Goal: Information Seeking & Learning: Understand process/instructions

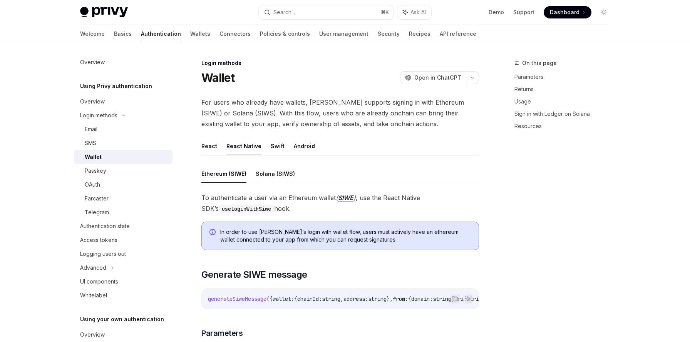
scroll to position [1023, 0]
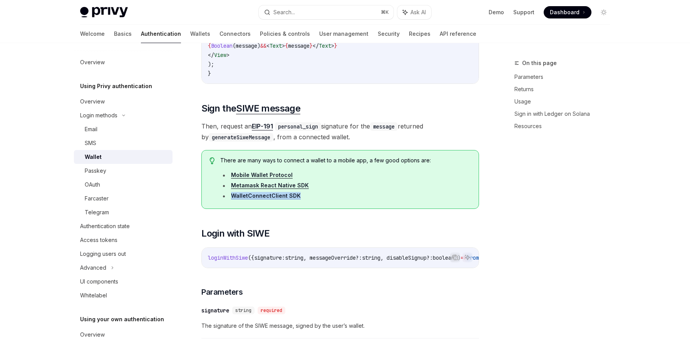
click at [263, 131] on link "EIP-191" at bounding box center [262, 126] width 21 height 8
click at [232, 164] on span "There are many ways to connect a wallet to a mobile app, a few good options are:" at bounding box center [345, 161] width 251 height 8
click at [228, 164] on span "There are many ways to connect a wallet to a mobile app, a few good options are:" at bounding box center [345, 161] width 251 height 8
click at [212, 133] on span "Then, request an EIP-191 personal_sign signature for the message returned by ge…" at bounding box center [340, 132] width 278 height 22
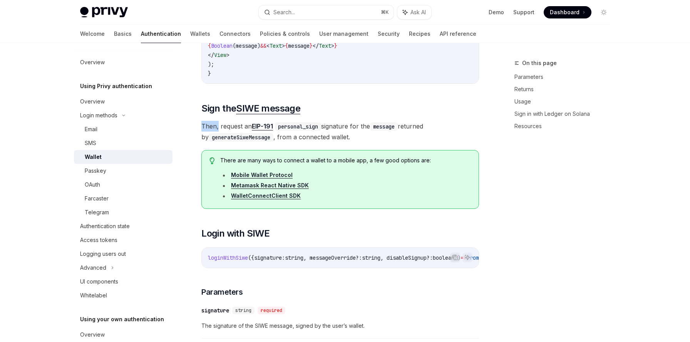
drag, startPoint x: 212, startPoint y: 133, endPoint x: 216, endPoint y: 133, distance: 4.3
click at [216, 133] on span "Then, request an EIP-191 personal_sign signature for the message returned by ge…" at bounding box center [340, 132] width 278 height 22
click at [226, 133] on span "Then, request an EIP-191 personal_sign signature for the message returned by ge…" at bounding box center [340, 132] width 278 height 22
click at [286, 131] on code "personal_sign" at bounding box center [298, 126] width 46 height 8
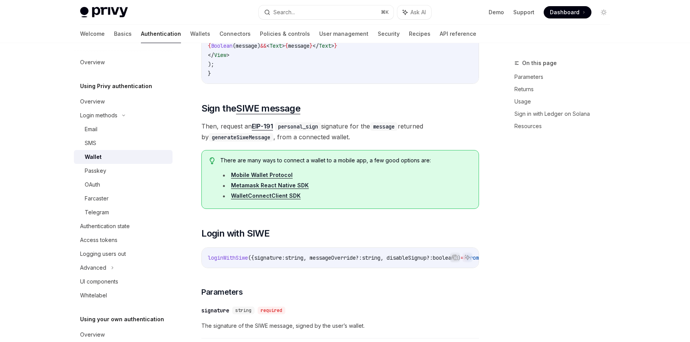
click at [342, 132] on span "Then, request an EIP-191 personal_sign signature for the message returned by ge…" at bounding box center [340, 132] width 278 height 22
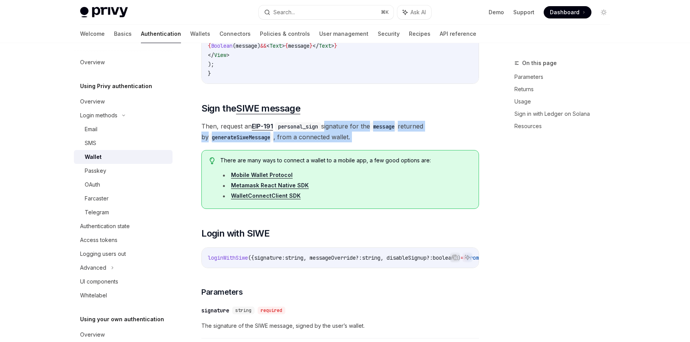
drag, startPoint x: 342, startPoint y: 132, endPoint x: 397, endPoint y: 143, distance: 56.1
click at [397, 143] on span "Then, request an EIP-191 personal_sign signature for the message returned by ge…" at bounding box center [340, 132] width 278 height 22
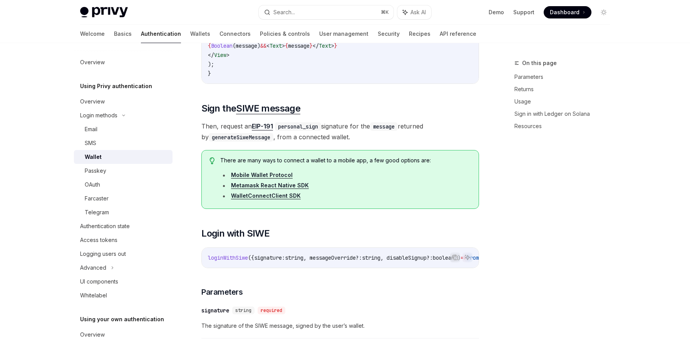
click at [336, 262] on span ", messageOverride?" at bounding box center [331, 258] width 55 height 7
drag, startPoint x: 336, startPoint y: 265, endPoint x: 376, endPoint y: 263, distance: 40.1
click at [376, 262] on span "loginWithSiwe ({ signature: string , messageOverride? : string , disableSignup?…" at bounding box center [377, 258] width 339 height 7
click at [376, 262] on span "string" at bounding box center [371, 258] width 18 height 7
drag, startPoint x: 376, startPoint y: 263, endPoint x: 272, endPoint y: 265, distance: 103.6
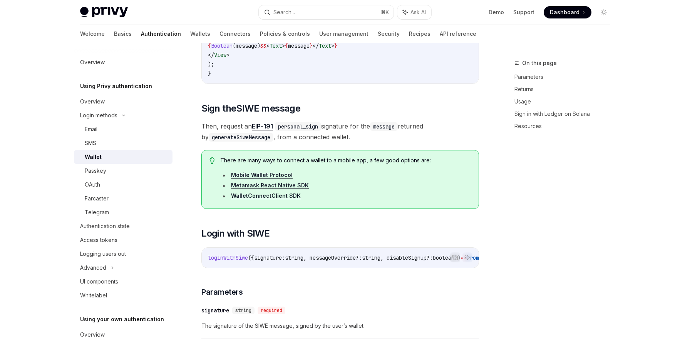
click at [272, 262] on span "loginWithSiwe ({ signature: string , messageOverride? : string , disableSignup?…" at bounding box center [377, 258] width 339 height 7
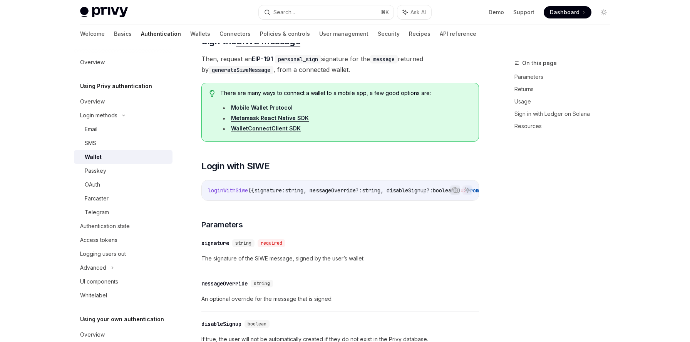
scroll to position [1137, 0]
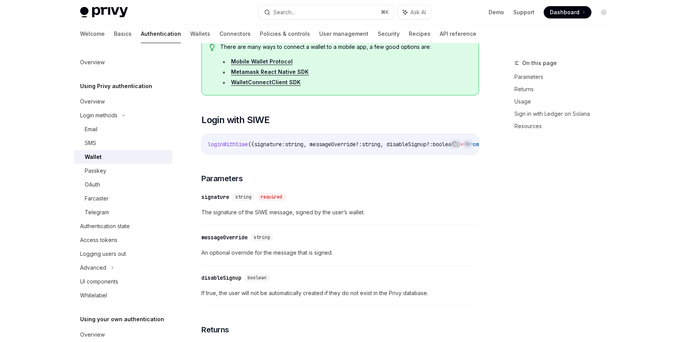
click at [310, 217] on span "The signature of the SIWE message, signed by the user’s wallet." at bounding box center [340, 212] width 278 height 9
drag, startPoint x: 310, startPoint y: 222, endPoint x: 352, endPoint y: 220, distance: 42.8
click at [352, 217] on span "The signature of the SIWE message, signed by the user’s wallet." at bounding box center [340, 212] width 278 height 9
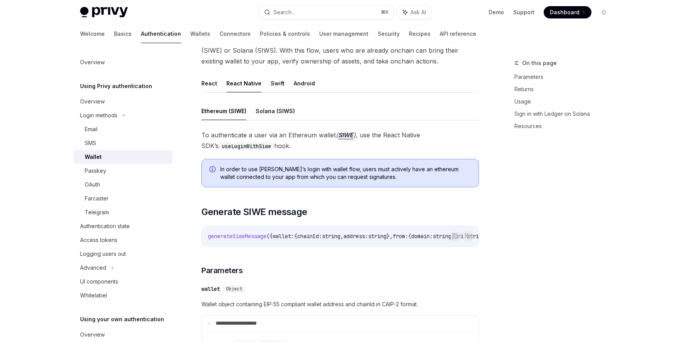
scroll to position [0, 0]
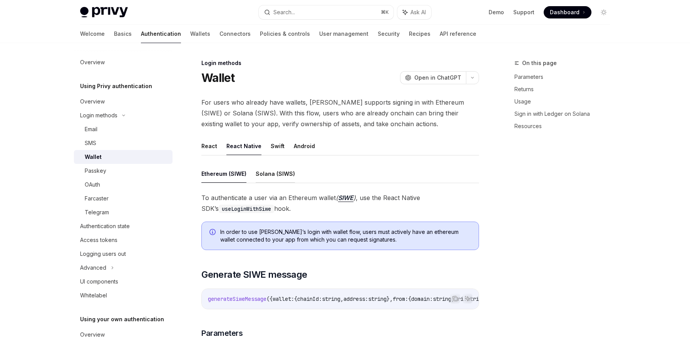
click at [282, 181] on button "Solana (SIWS)" at bounding box center [275, 174] width 39 height 18
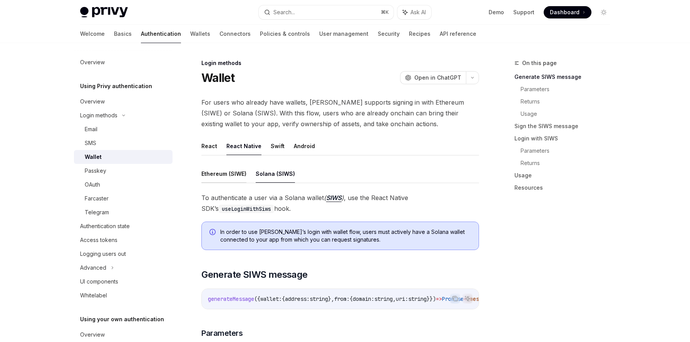
click at [228, 178] on button "Ethereum (SIWE)" at bounding box center [223, 174] width 45 height 18
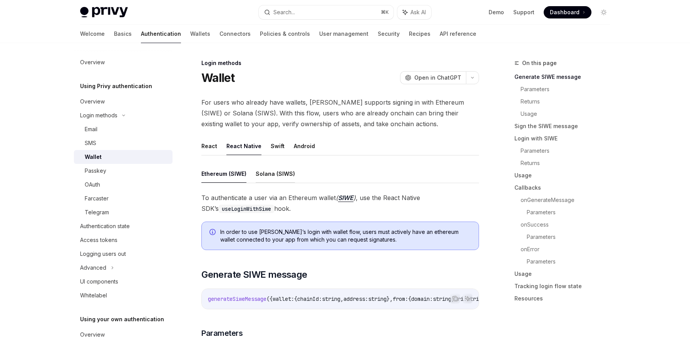
click at [267, 181] on button "Solana (SIWS)" at bounding box center [275, 174] width 39 height 18
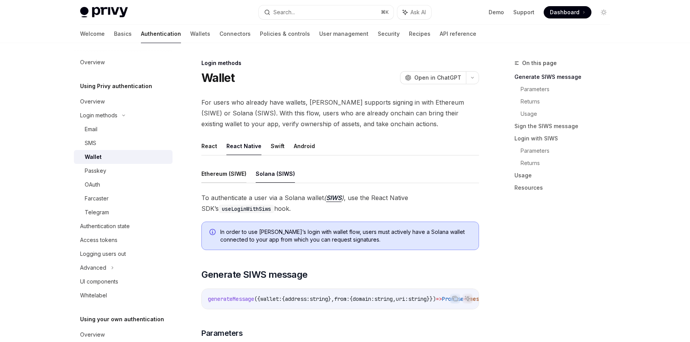
click at [231, 177] on button "Ethereum (SIWE)" at bounding box center [223, 174] width 45 height 18
type textarea "*"
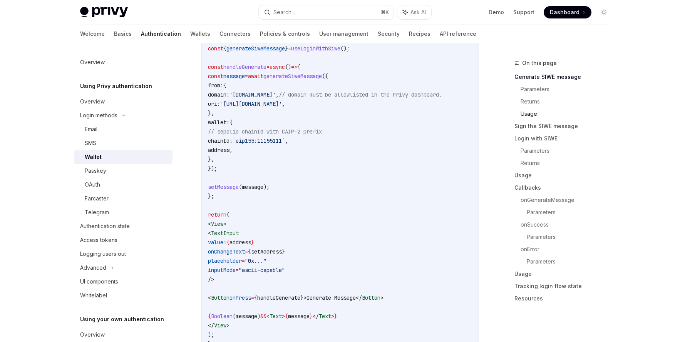
scroll to position [797, 0]
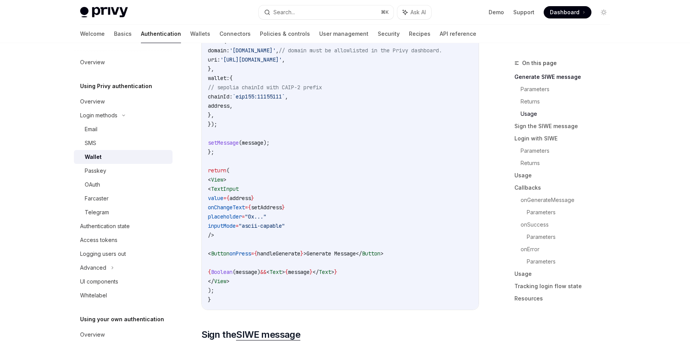
drag, startPoint x: 221, startPoint y: 192, endPoint x: 243, endPoint y: 238, distance: 51.2
click at [243, 238] on code "import { useLoginWithSiwe } from '@privy-io/expo' ; export function LoginScreen…" at bounding box center [340, 128] width 265 height 351
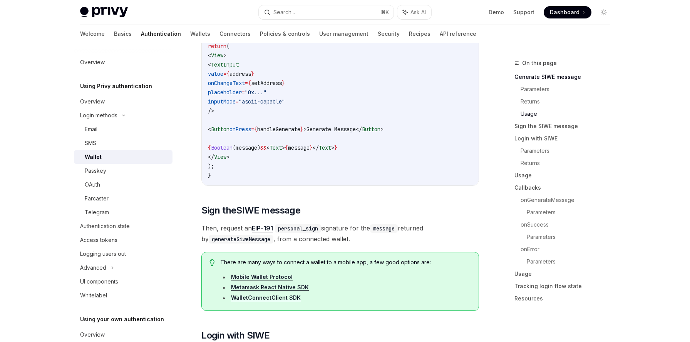
scroll to position [923, 0]
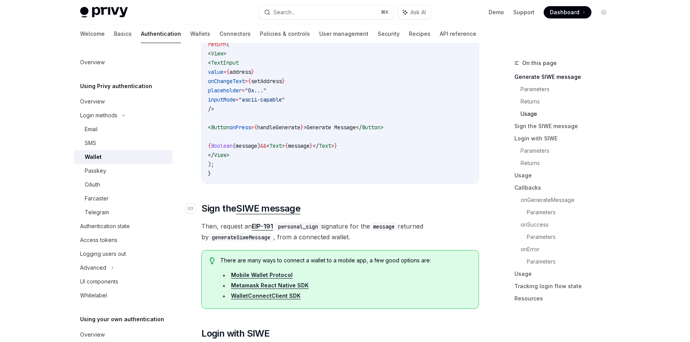
click at [212, 215] on span "Sign the SIWE message" at bounding box center [250, 209] width 99 height 12
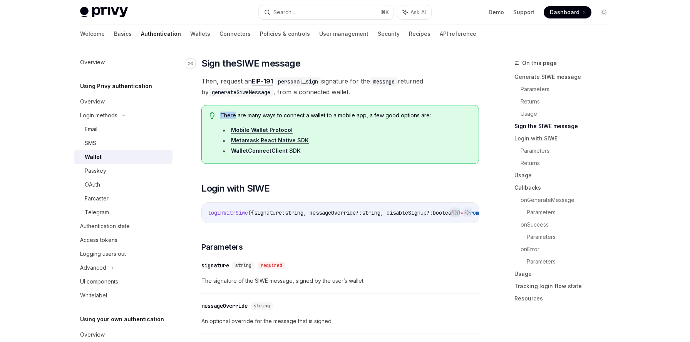
scroll to position [1073, 0]
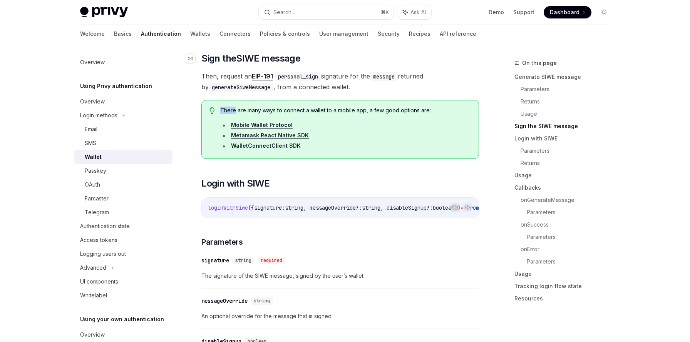
click at [232, 248] on span "Parameters" at bounding box center [221, 242] width 41 height 11
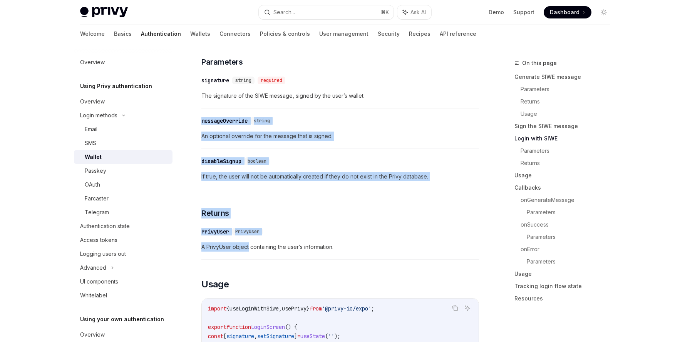
scroll to position [1260, 0]
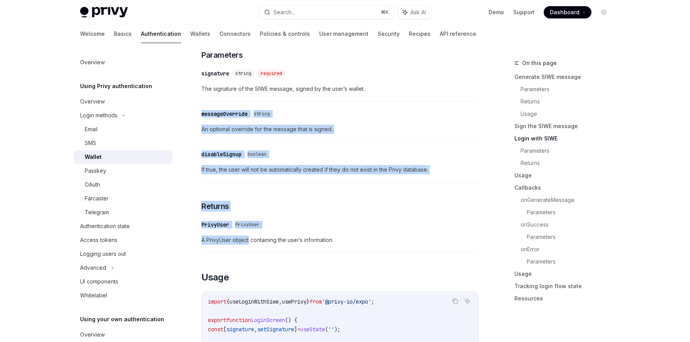
click at [235, 251] on div "**********" at bounding box center [340, 170] width 278 height 2477
click at [235, 245] on span "A PrivyUser object containing the user’s information." at bounding box center [340, 240] width 278 height 9
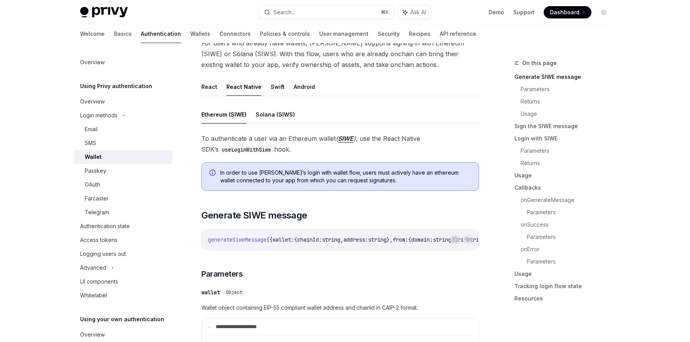
scroll to position [0, 0]
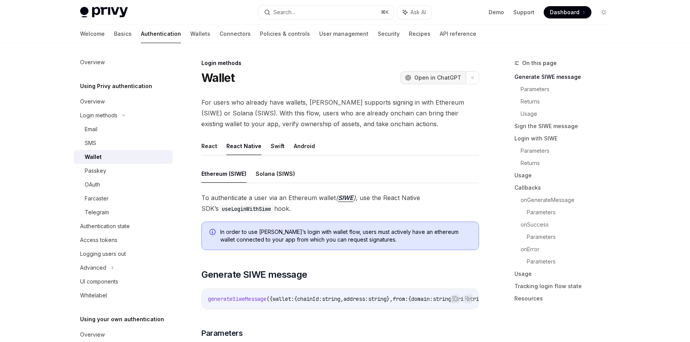
click at [443, 77] on span "Open in ChatGPT" at bounding box center [437, 78] width 47 height 8
click at [445, 78] on span "Open in ChatGPT" at bounding box center [437, 78] width 47 height 8
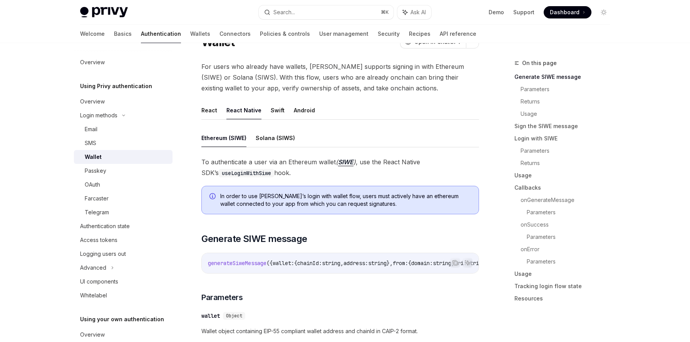
scroll to position [36, 0]
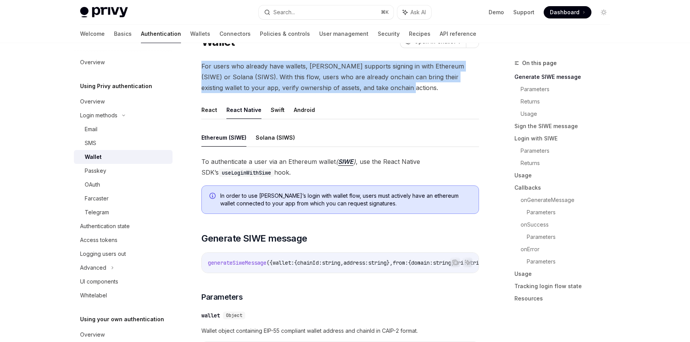
drag, startPoint x: 202, startPoint y: 66, endPoint x: 370, endPoint y: 87, distance: 169.3
click at [370, 87] on span "For users who already have wallets, [PERSON_NAME] supports signing in with Ethe…" at bounding box center [340, 77] width 278 height 32
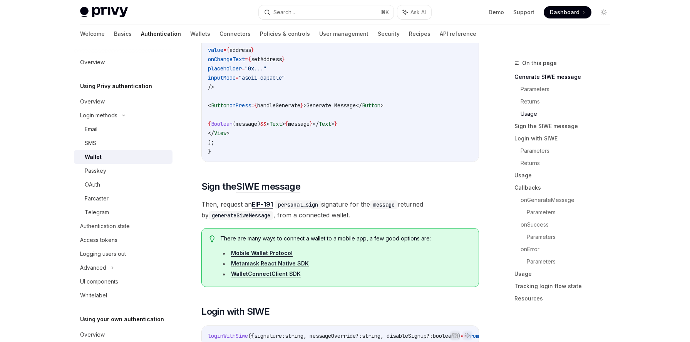
scroll to position [961, 0]
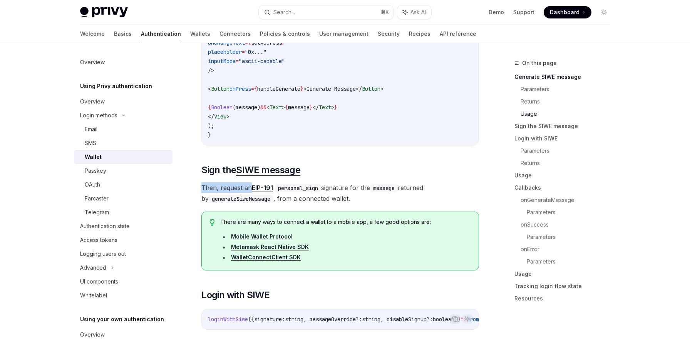
drag, startPoint x: 202, startPoint y: 193, endPoint x: 248, endPoint y: 196, distance: 45.9
click at [248, 196] on span "Then, request an EIP-191 personal_sign signature for the message returned by ge…" at bounding box center [340, 194] width 278 height 22
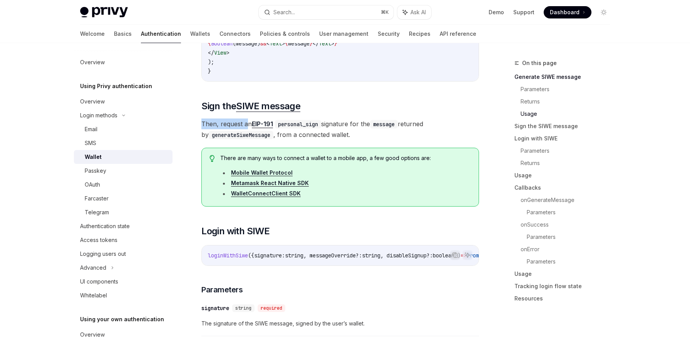
scroll to position [1047, 0]
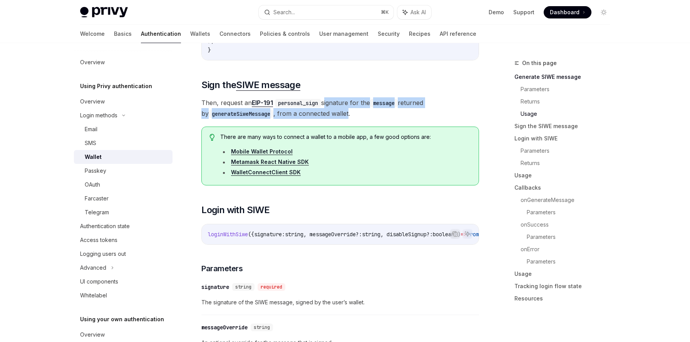
drag, startPoint x: 325, startPoint y: 111, endPoint x: 342, endPoint y: 119, distance: 18.8
click at [342, 119] on span "Then, request an EIP-191 personal_sign signature for the message returned by ge…" at bounding box center [340, 108] width 278 height 22
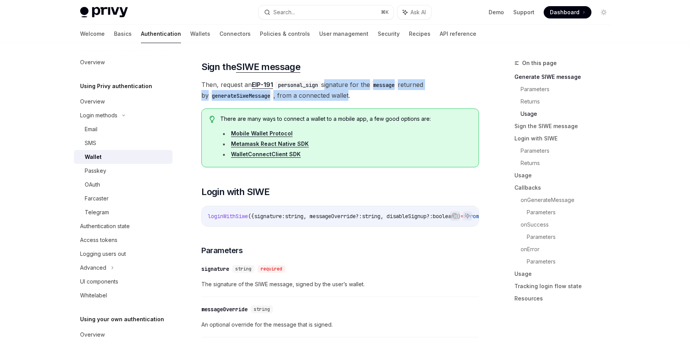
scroll to position [1069, 0]
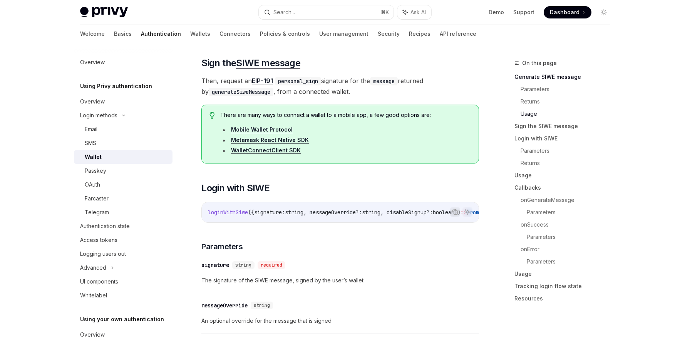
click at [307, 285] on span "The signature of the SIWE message, signed by the user’s wallet." at bounding box center [340, 280] width 278 height 9
drag, startPoint x: 307, startPoint y: 290, endPoint x: 368, endPoint y: 289, distance: 61.6
click at [368, 285] on span "The signature of the SIWE message, signed by the user’s wallet." at bounding box center [340, 280] width 278 height 9
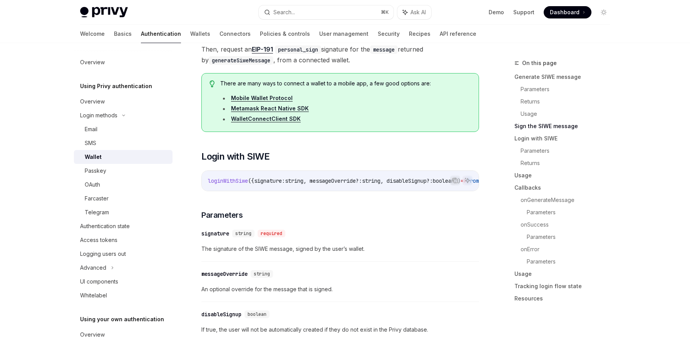
scroll to position [1119, 0]
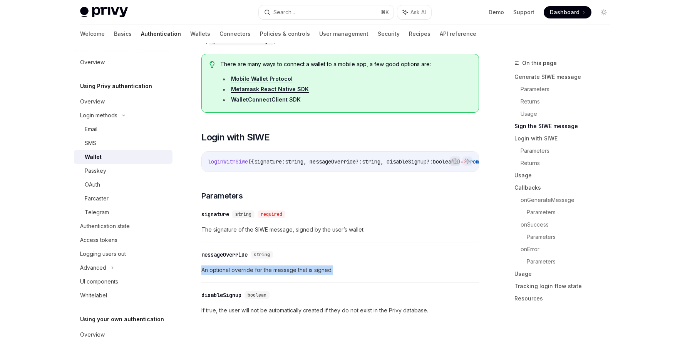
drag, startPoint x: 203, startPoint y: 279, endPoint x: 345, endPoint y: 280, distance: 142.5
click at [345, 275] on span "An optional override for the message that is signed." at bounding box center [340, 270] width 278 height 9
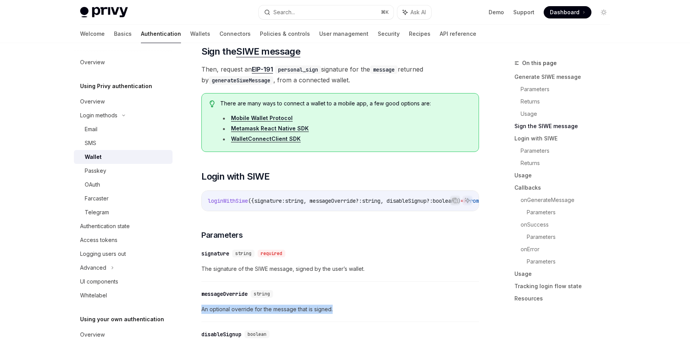
scroll to position [1043, 0]
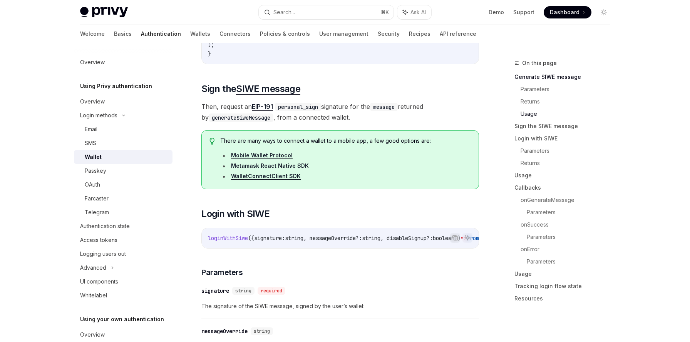
click at [207, 112] on span "Then, request an EIP-191 personal_sign signature for the message returned by ge…" at bounding box center [340, 112] width 278 height 22
click at [211, 114] on span "Then, request an EIP-191 personal_sign signature for the message returned by ge…" at bounding box center [340, 112] width 278 height 22
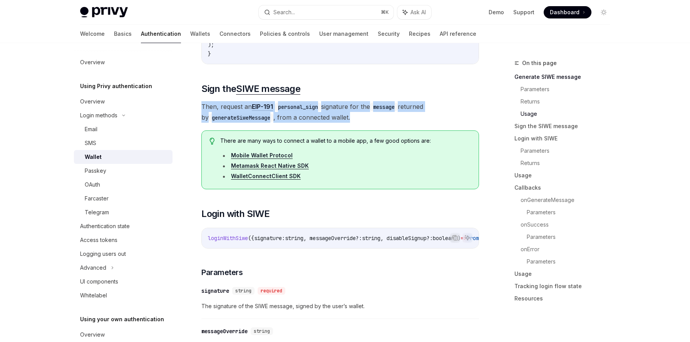
drag, startPoint x: 211, startPoint y: 114, endPoint x: 343, endPoint y: 128, distance: 132.4
click at [343, 123] on span "Then, request an EIP-191 personal_sign signature for the message returned by ge…" at bounding box center [340, 112] width 278 height 22
copy span "Then, request an EIP-191 personal_sign signature for the message returned by ge…"
click at [343, 123] on span "Then, request an EIP-191 personal_sign signature for the message returned by ge…" at bounding box center [340, 112] width 278 height 22
